Goal: Information Seeking & Learning: Learn about a topic

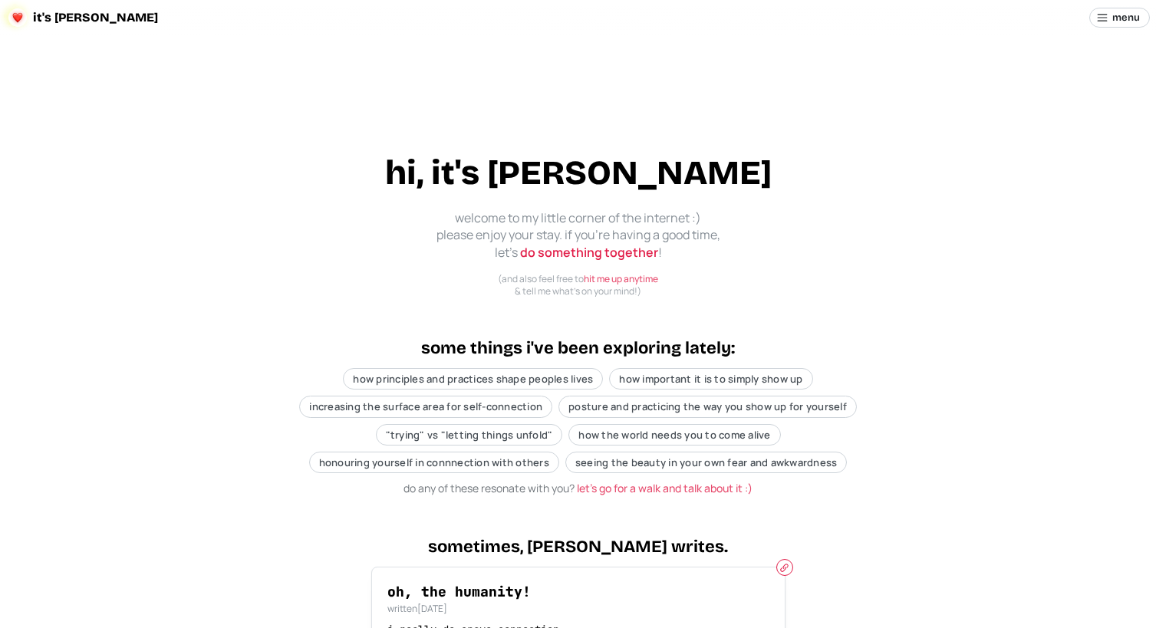
click at [51, 21] on span "it's [PERSON_NAME]" at bounding box center [95, 18] width 125 height 12
click at [588, 244] on link "do something together" at bounding box center [589, 252] width 138 height 17
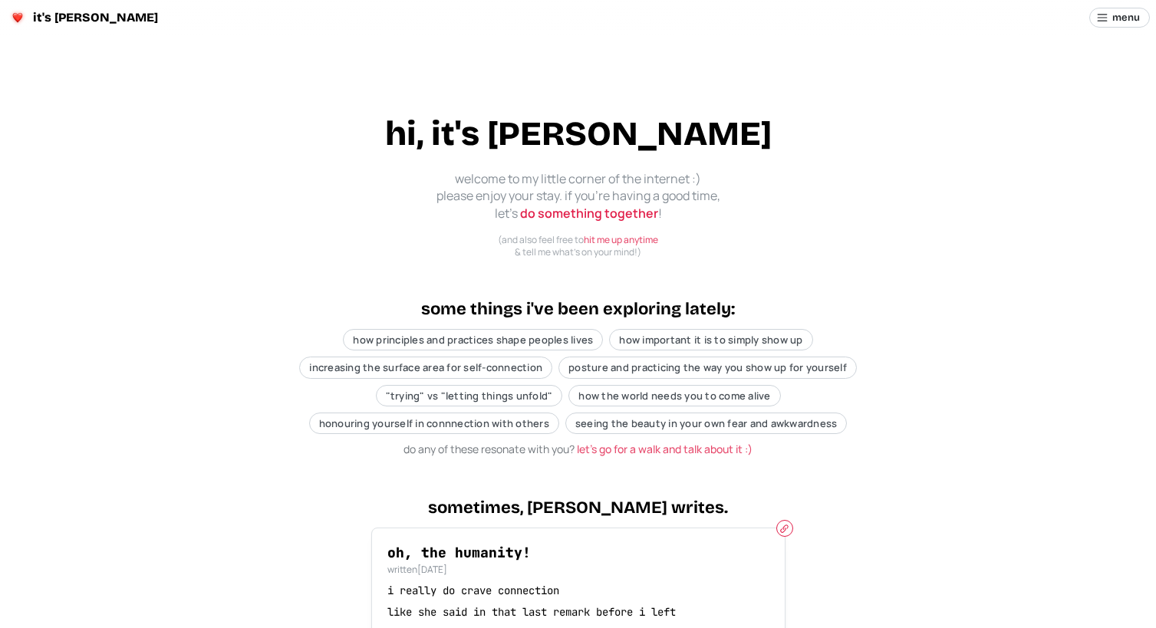
scroll to position [38, 0]
click at [365, 330] on div "how principles and practices shape peoples lives" at bounding box center [473, 340] width 260 height 21
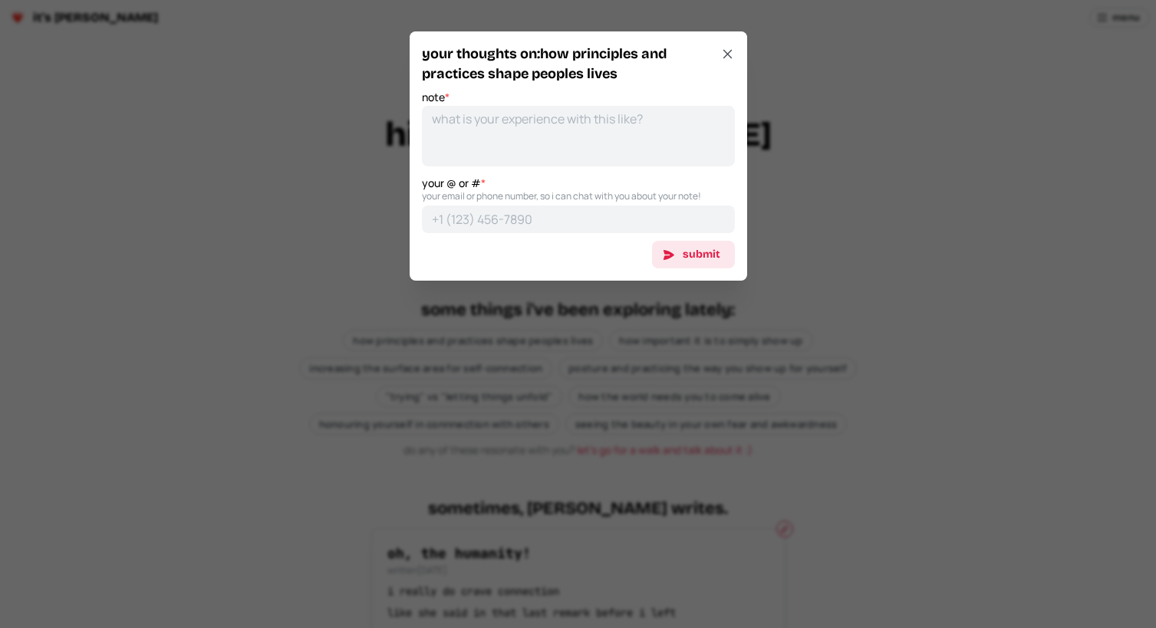
click at [335, 261] on div at bounding box center [578, 314] width 1156 height 628
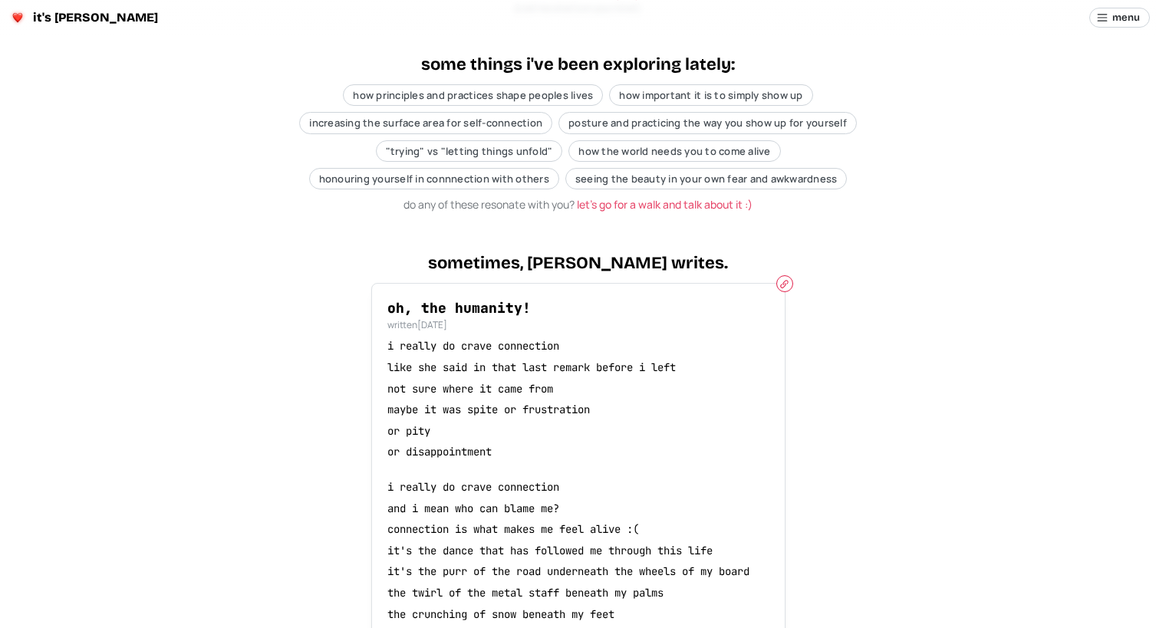
scroll to position [294, 0]
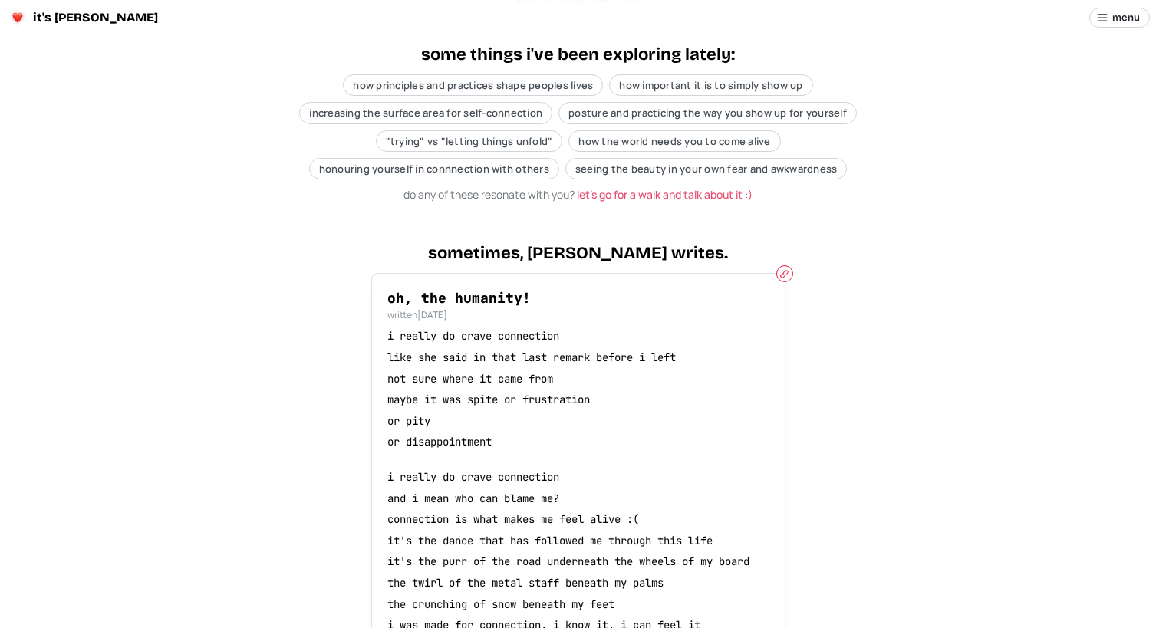
click at [473, 329] on p "i really do crave connection" at bounding box center [578, 336] width 382 height 15
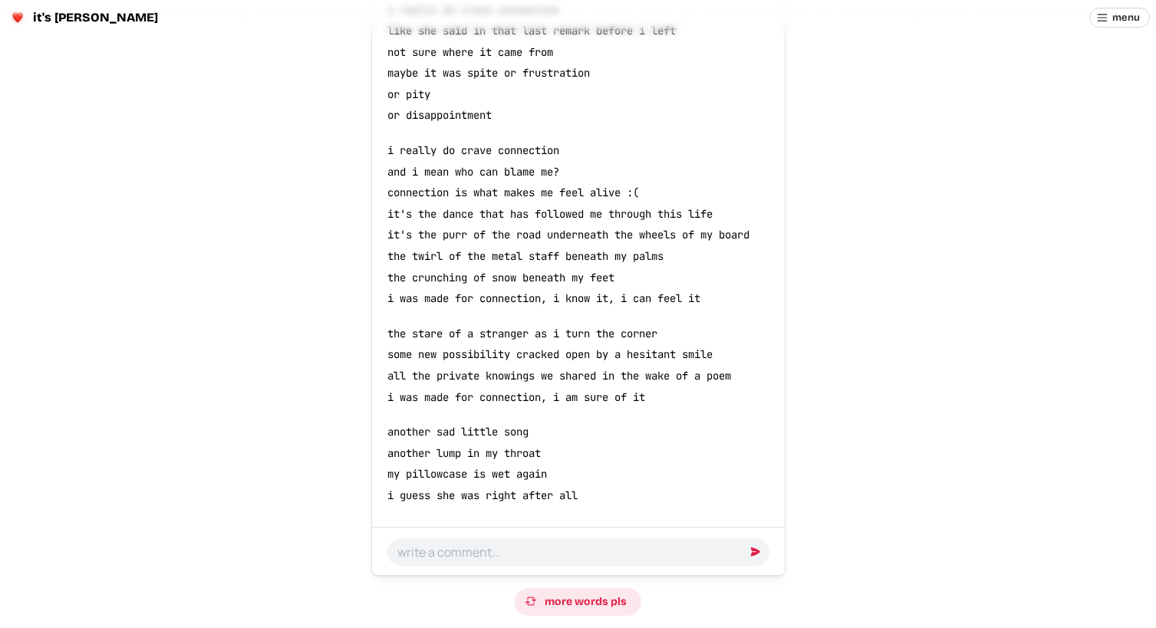
scroll to position [631, 0]
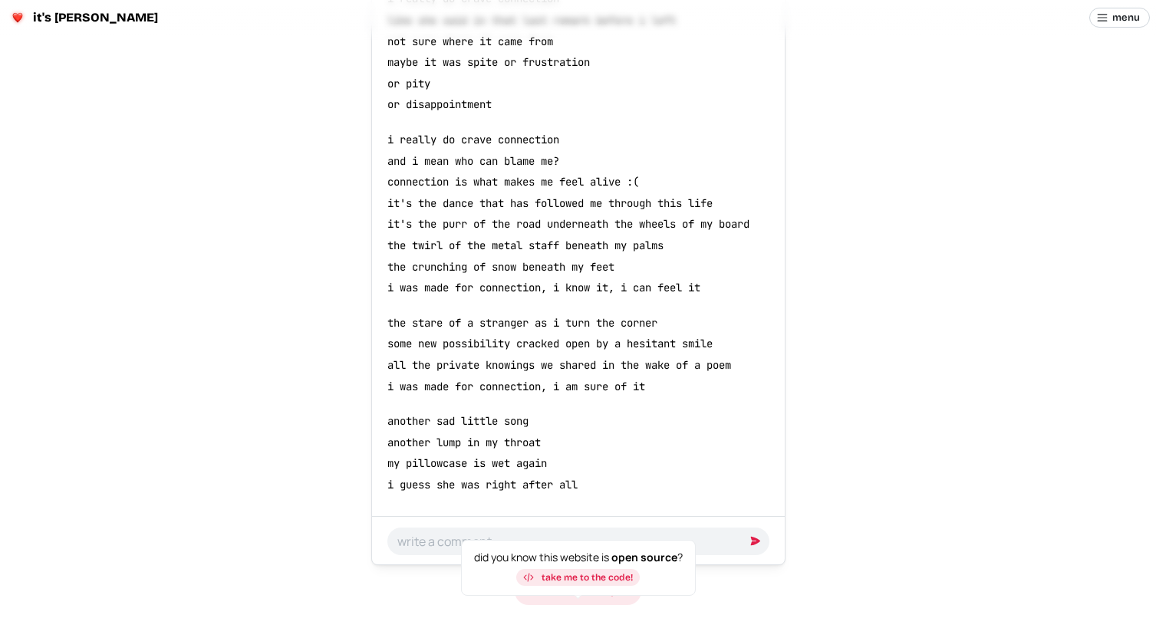
click at [572, 579] on span "take me to the code!" at bounding box center [587, 577] width 91 height 9
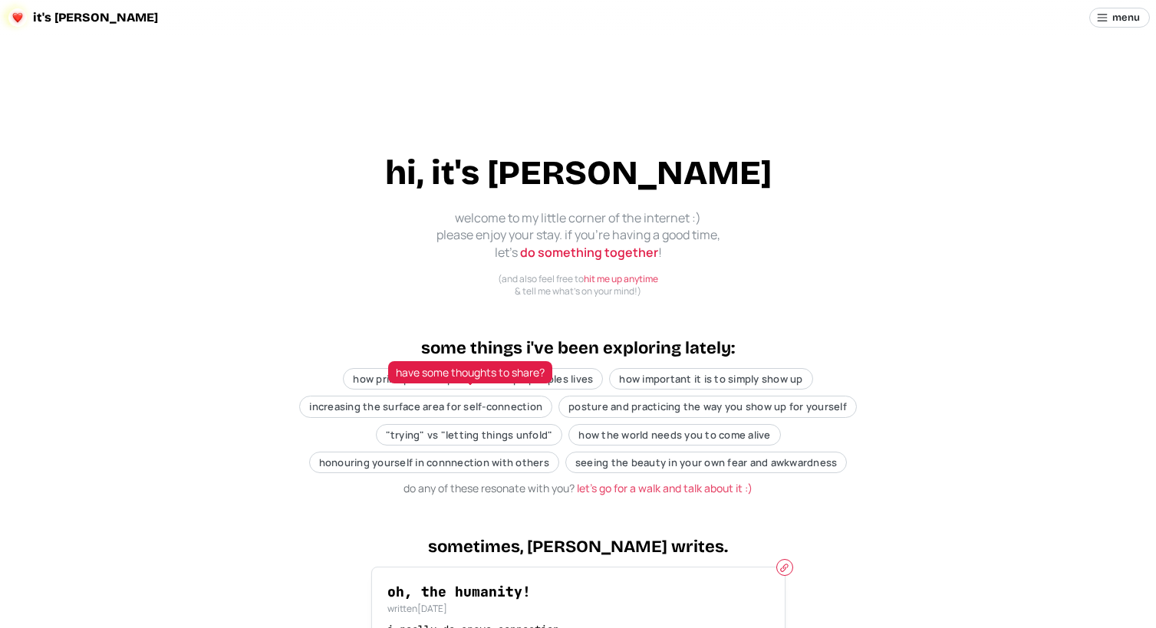
click at [431, 428] on span ""trying" vs "letting things unfold"" at bounding box center [469, 435] width 167 height 14
click at [417, 428] on span ""trying" vs "letting things unfold"" at bounding box center [469, 435] width 167 height 14
type textarea "x"
click at [417, 428] on span ""trying" vs "letting things unfold"" at bounding box center [469, 435] width 167 height 14
type textarea "x"
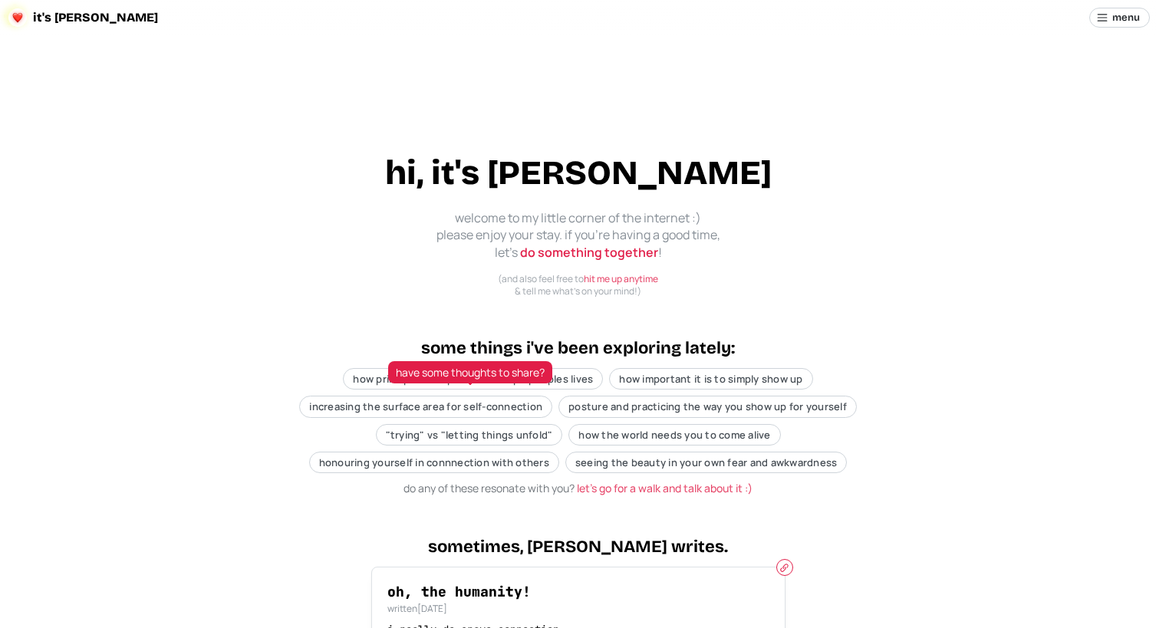
scroll to position [35, 0]
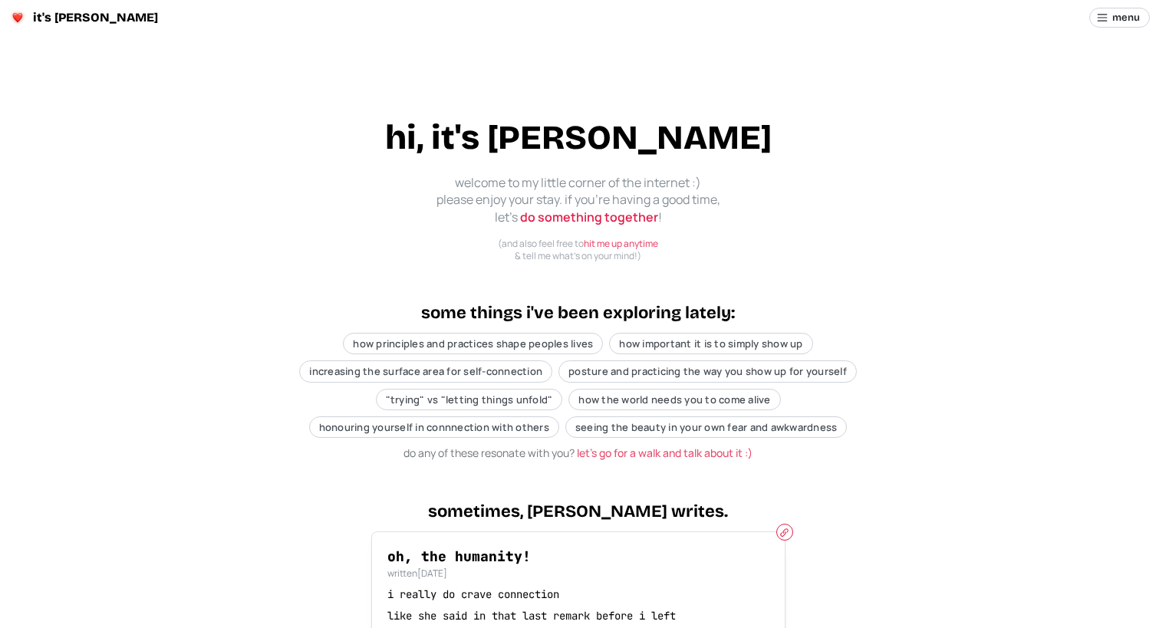
click at [1115, 28] on main "hi, it's kai welcome to my little corner of the internet :) please enjoy your s…" at bounding box center [578, 612] width 1156 height 1226
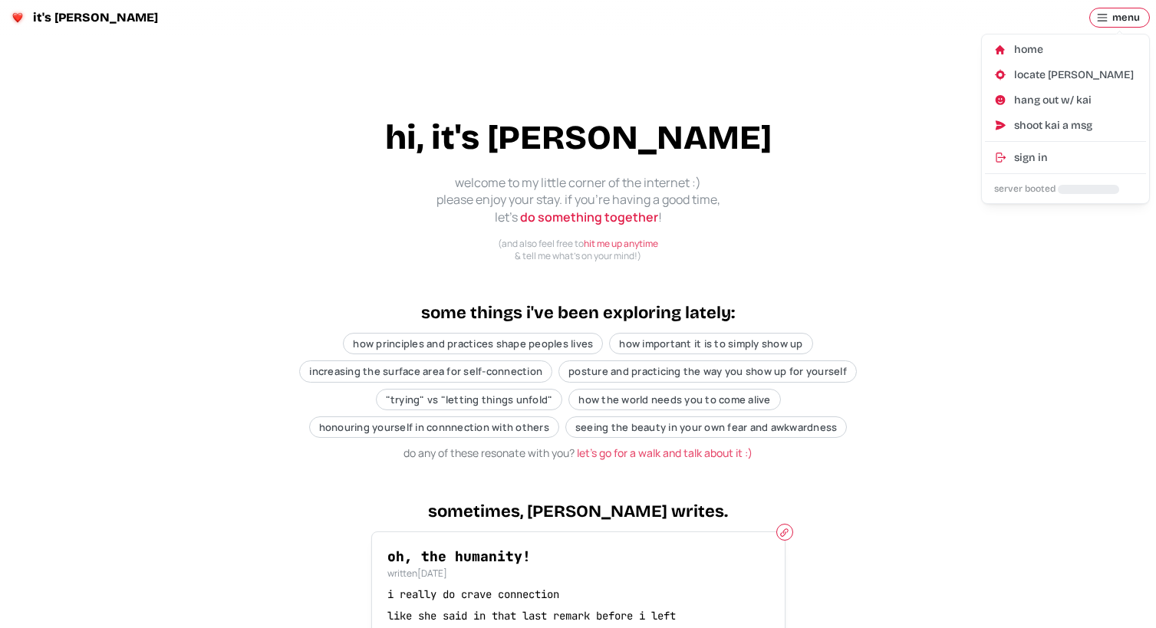
click at [1114, 21] on span "menu" at bounding box center [1126, 17] width 28 height 18
click at [1023, 53] on div "home" at bounding box center [1075, 49] width 123 height 15
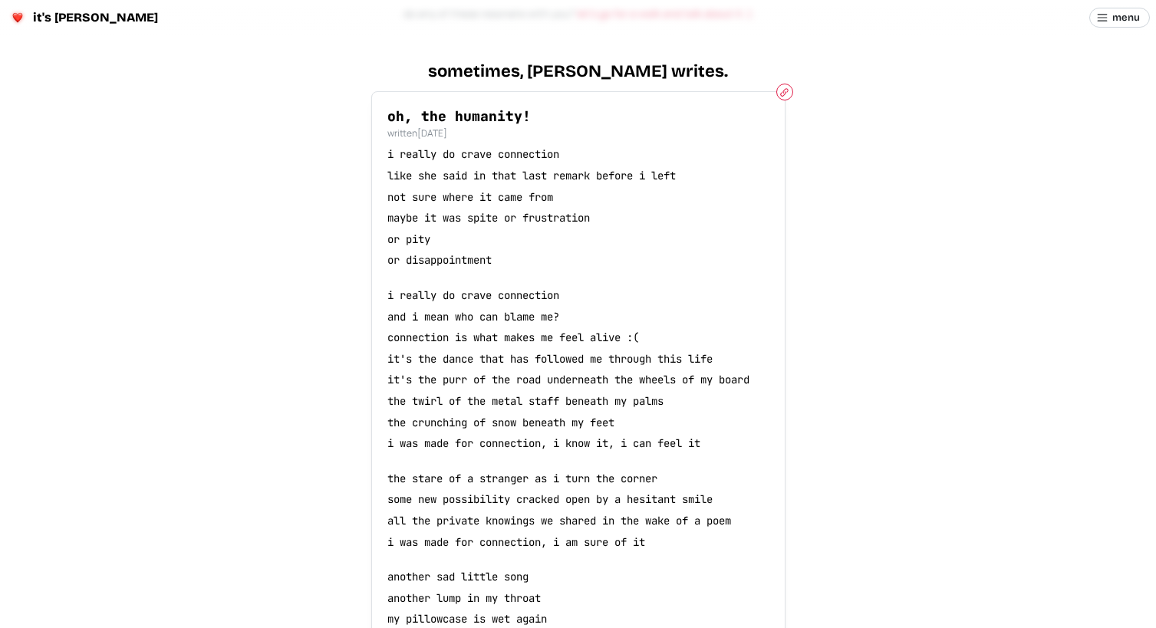
scroll to position [0, 0]
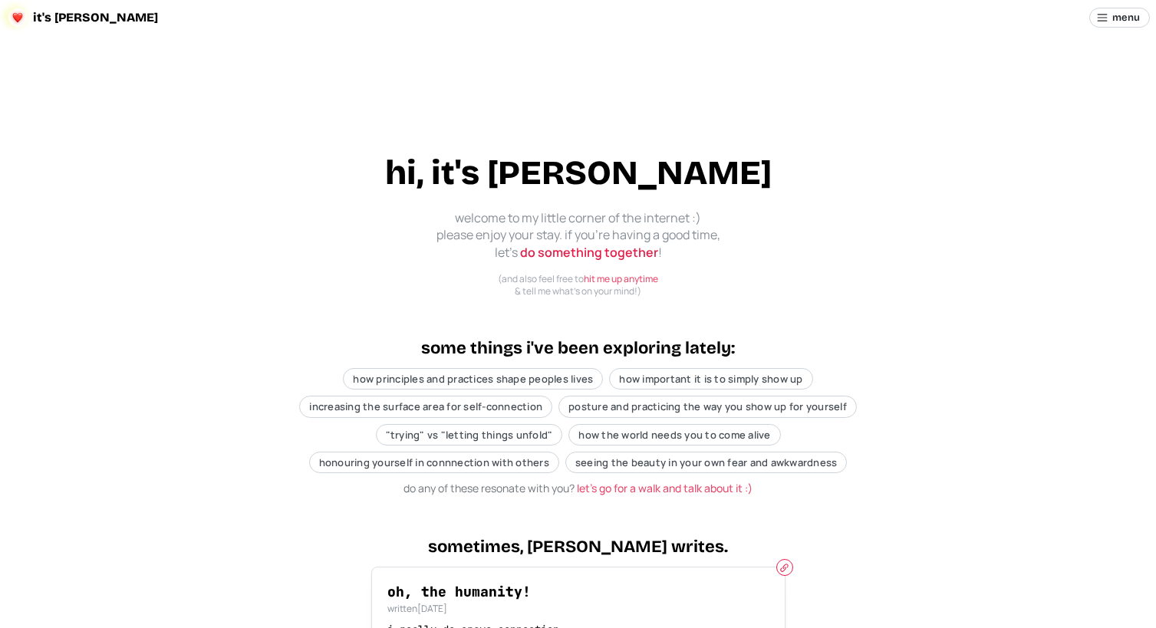
click at [45, 21] on span "it's [PERSON_NAME]" at bounding box center [95, 18] width 125 height 12
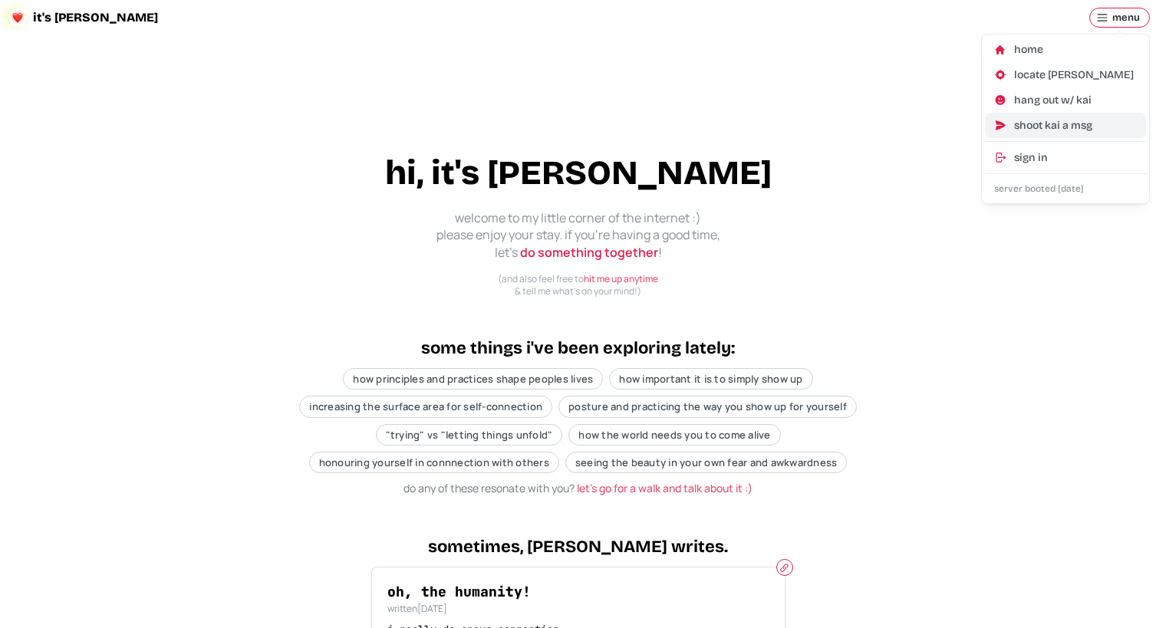
click at [1045, 134] on button "shoot kai a msg" at bounding box center [1065, 125] width 161 height 25
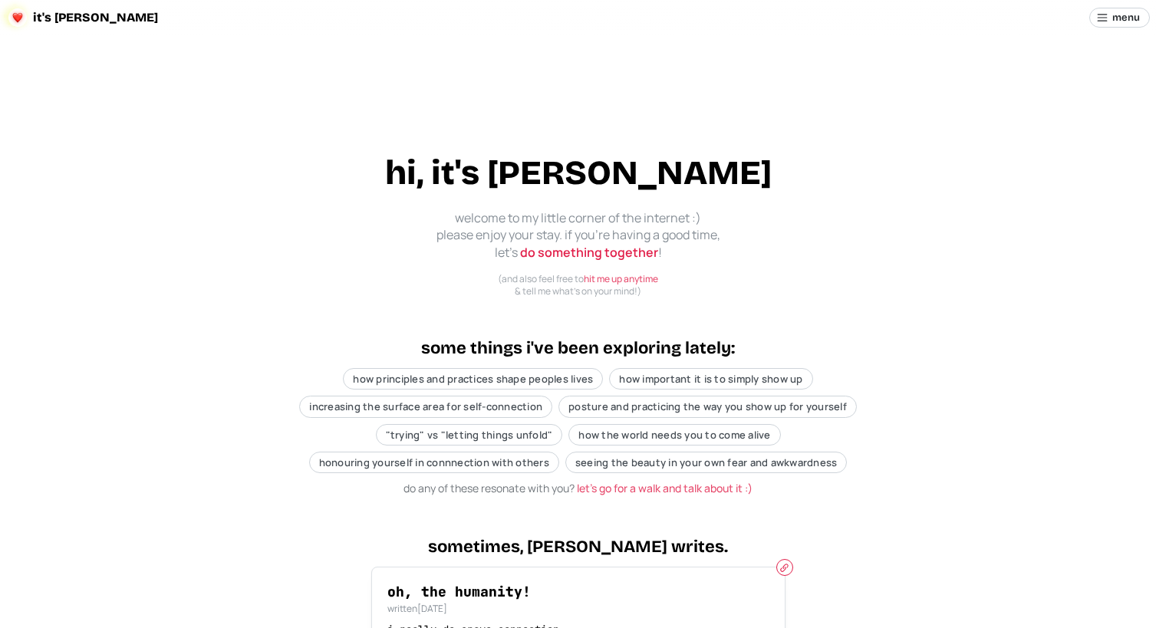
click at [45, 13] on span "it's [PERSON_NAME]" at bounding box center [95, 18] width 125 height 12
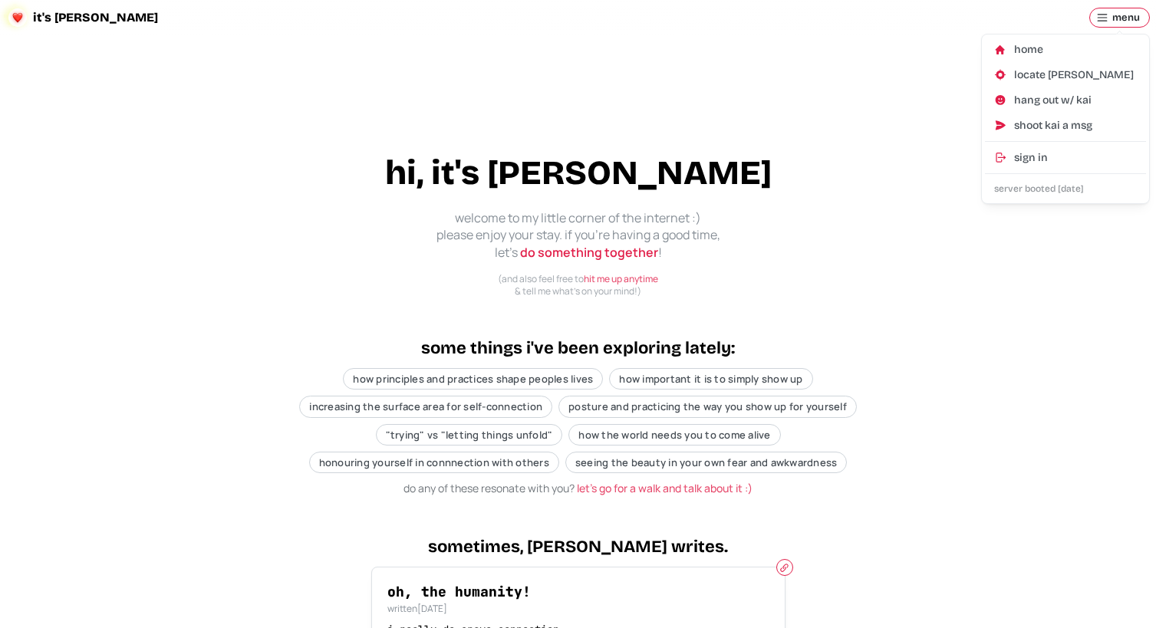
click at [1103, 15] on icon at bounding box center [1102, 18] width 12 height 12
click at [1026, 49] on div "home" at bounding box center [1075, 49] width 123 height 15
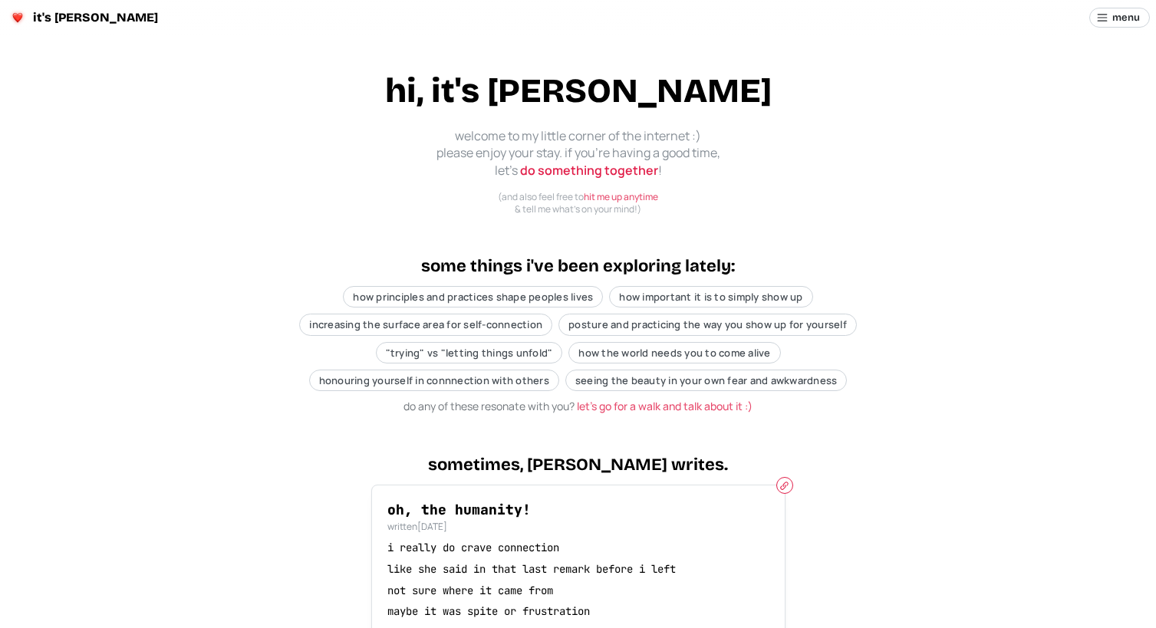
scroll to position [83, 0]
click at [620, 341] on div "how the world needs you to come alive" at bounding box center [675, 351] width 212 height 21
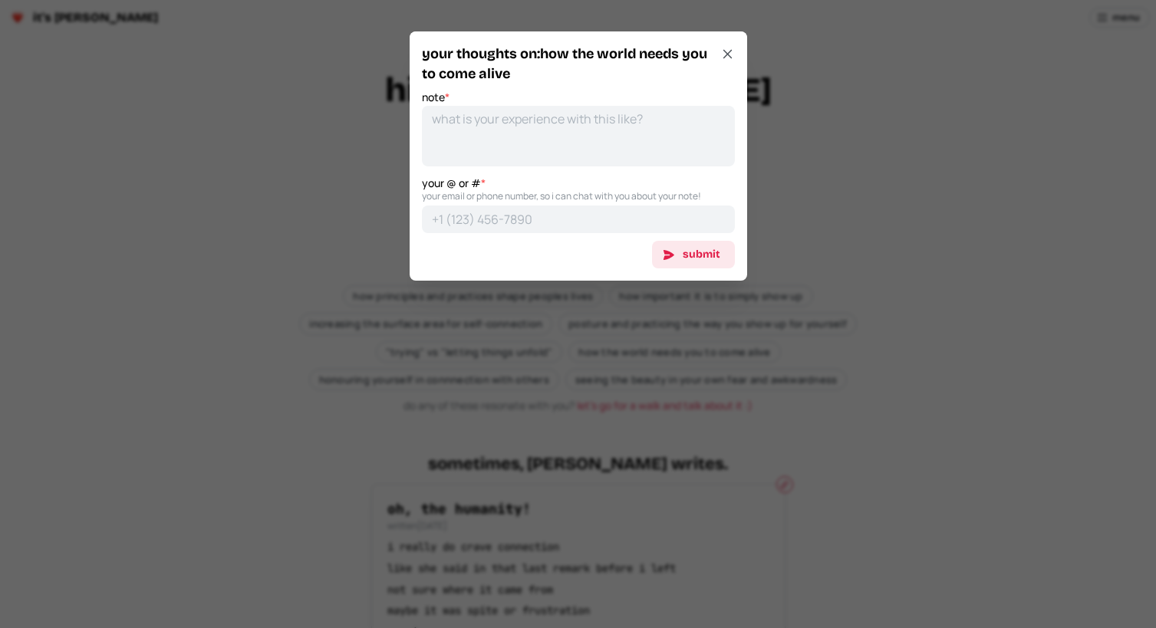
click at [620, 325] on div at bounding box center [578, 314] width 1156 height 628
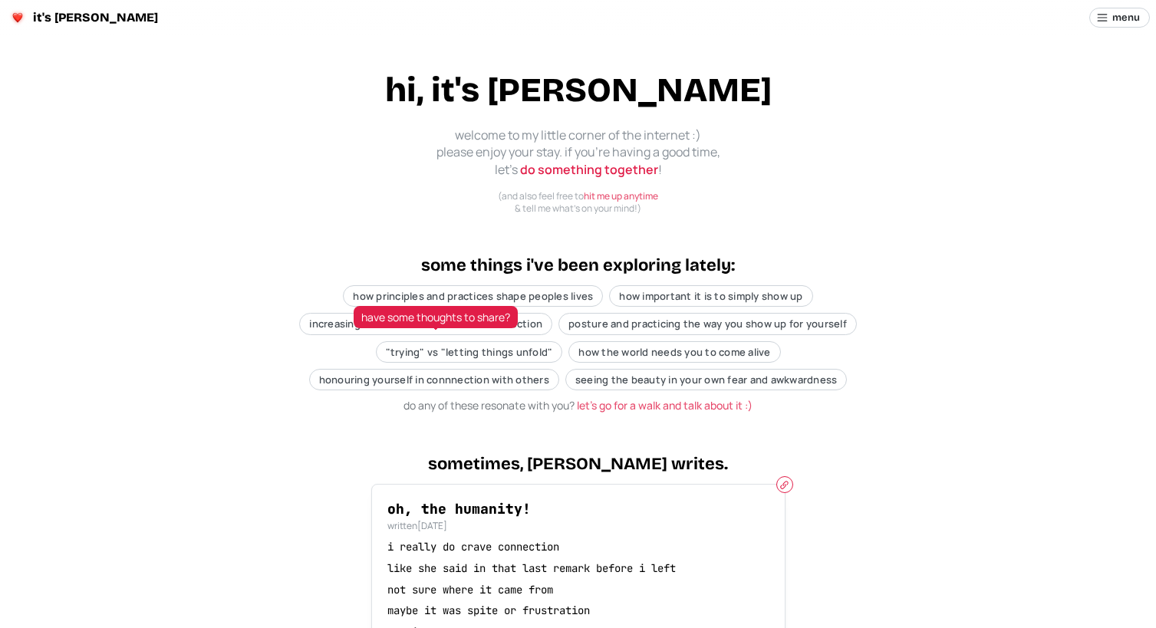
click at [489, 373] on span "honouring yourself in connnection with others" at bounding box center [434, 380] width 230 height 14
type textarea "x"
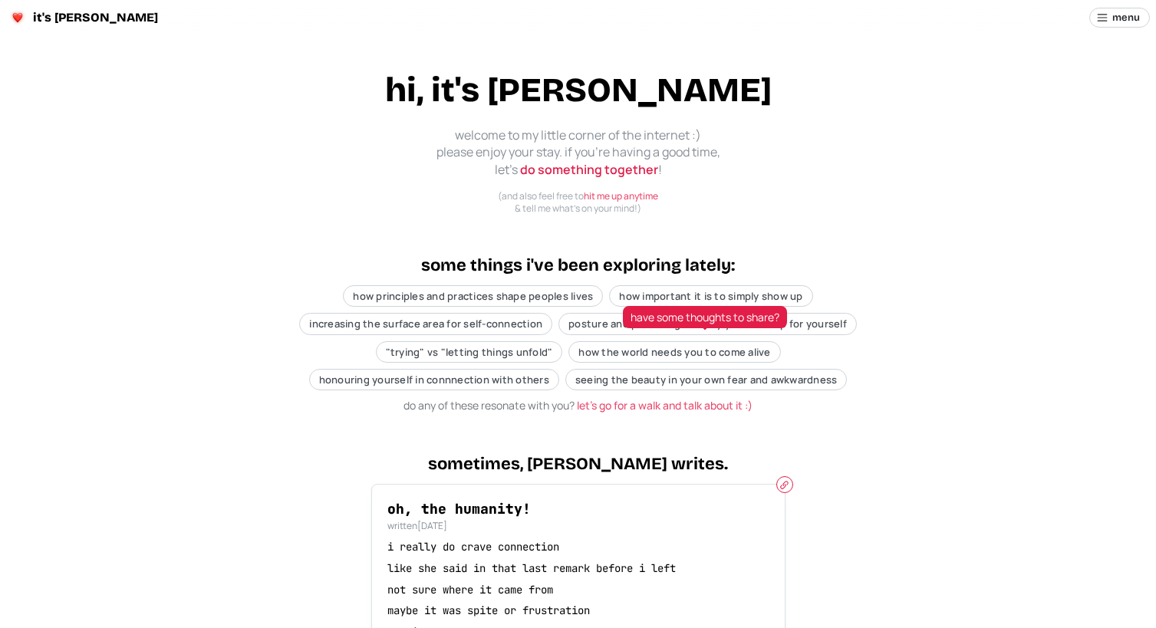
click at [600, 373] on span "seeing the beauty in your own fear and awkwardness" at bounding box center [706, 380] width 262 height 14
type textarea "x"
click at [600, 373] on span "seeing the beauty in your own fear and awkwardness" at bounding box center [706, 380] width 262 height 14
type textarea "x"
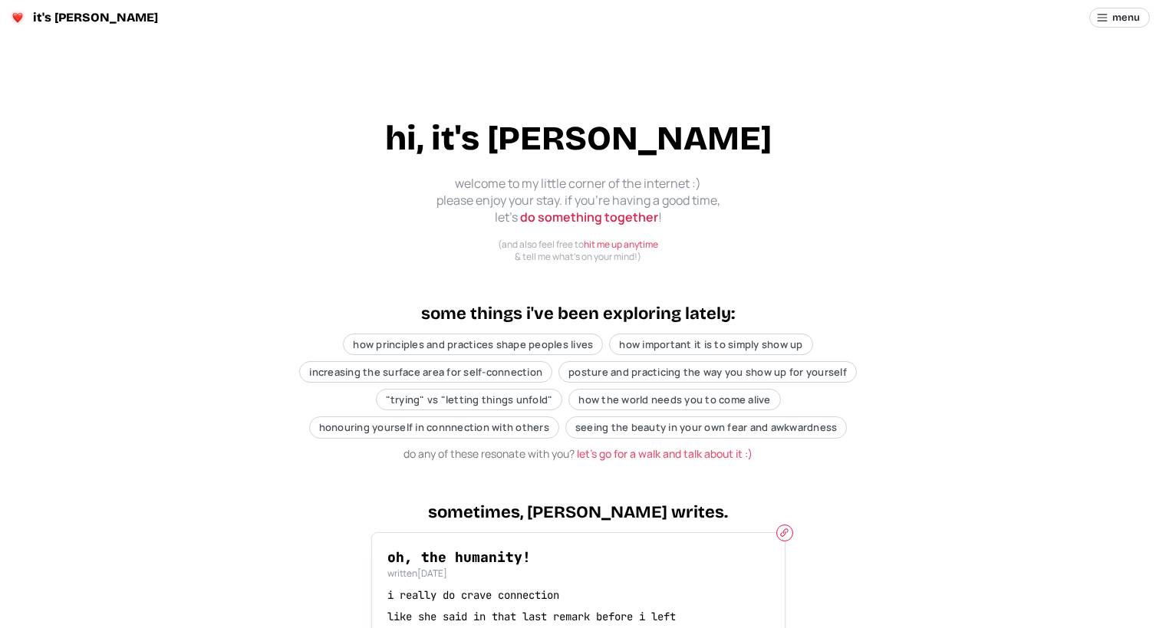
scroll to position [79, 0]
